Goal: Find specific page/section: Find specific page/section

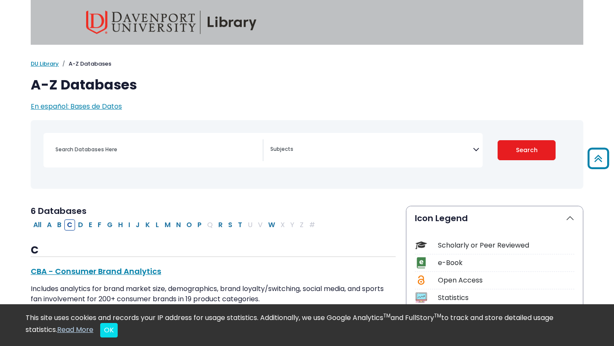
select select "Database Subject Filter"
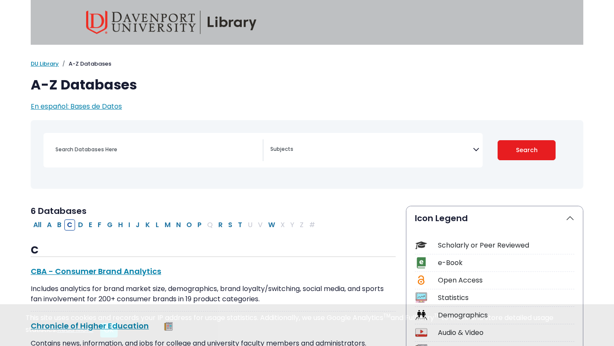
select select "Database Subject Filter"
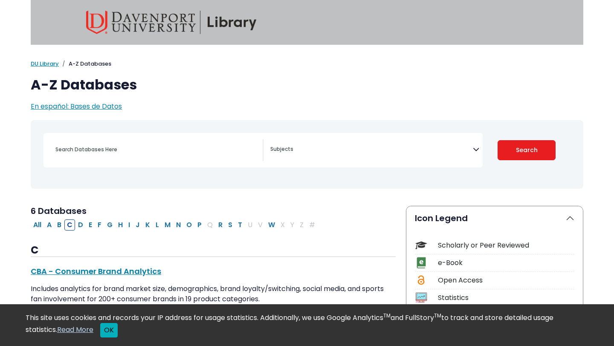
click at [108, 336] on button "OK" at bounding box center [108, 330] width 17 height 14
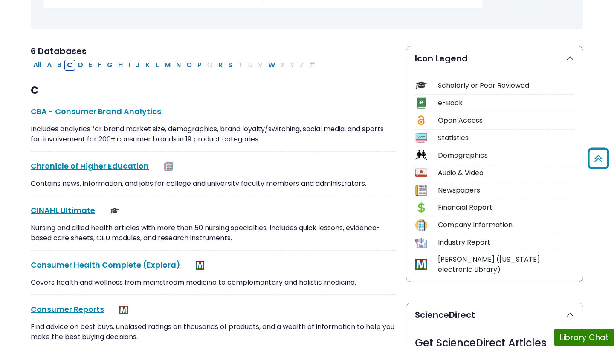
scroll to position [170, 0]
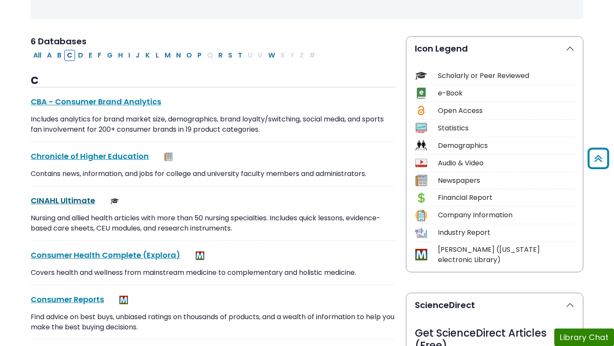
click at [70, 202] on link "CINAHL Ultimate This link opens in a new window" at bounding box center [63, 200] width 64 height 11
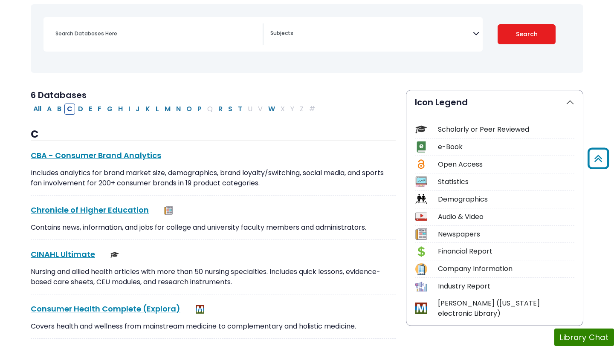
scroll to position [42, 0]
